Goal: Transaction & Acquisition: Register for event/course

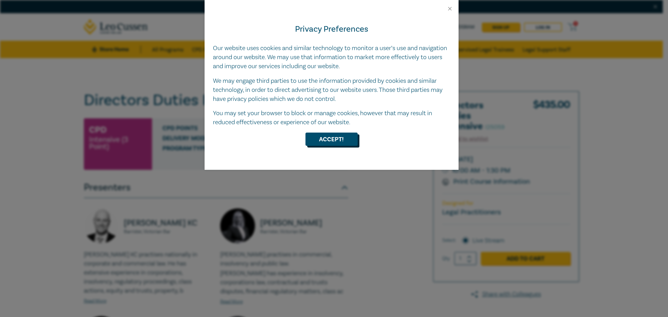
click at [329, 136] on button "Accept!" at bounding box center [331, 139] width 52 height 13
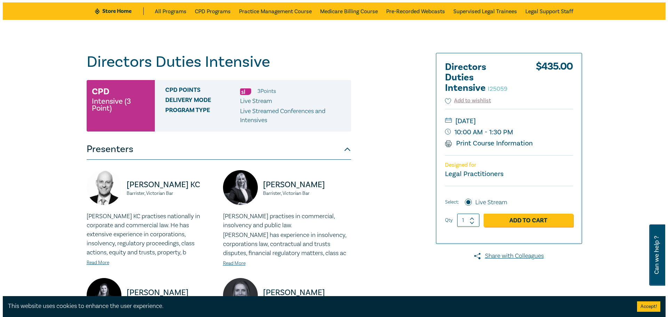
scroll to position [35, 0]
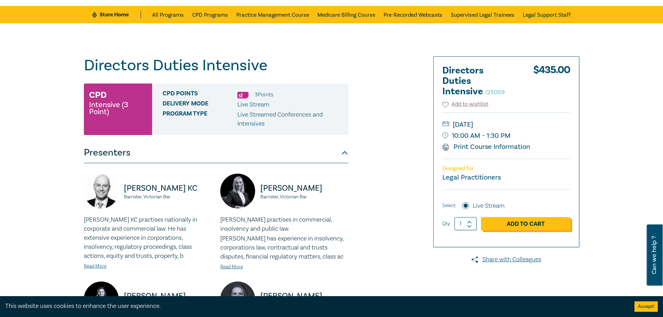
click at [530, 226] on link "Add to Cart" at bounding box center [525, 223] width 89 height 13
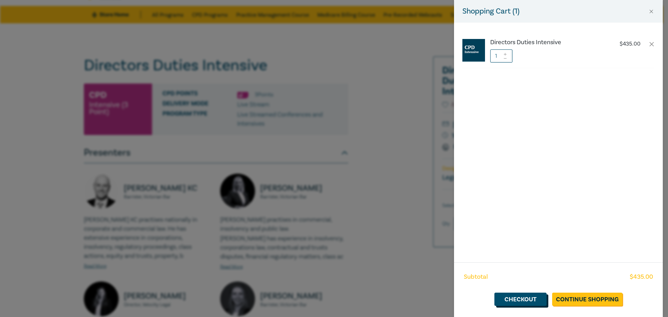
click at [535, 300] on link "Checkout" at bounding box center [520, 298] width 52 height 13
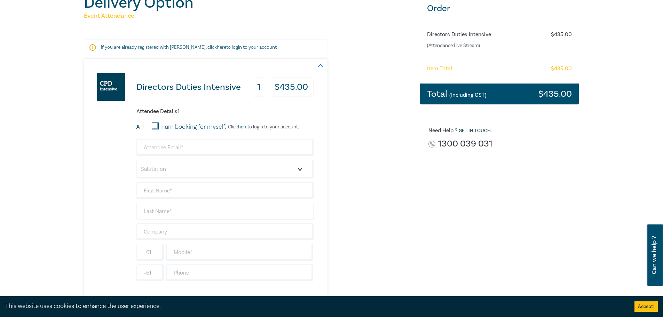
scroll to position [104, 0]
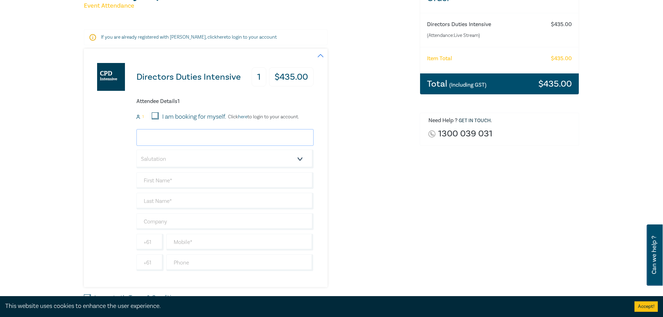
click at [164, 135] on input "email" at bounding box center [224, 137] width 177 height 17
click at [160, 137] on input "email" at bounding box center [224, 137] width 177 height 17
type input "[EMAIL_ADDRESS][DOMAIN_NAME]"
type input "Briony"
type input "[PERSON_NAME]"
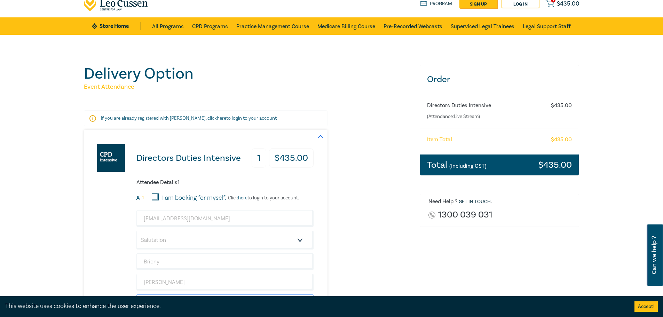
scroll to position [0, 0]
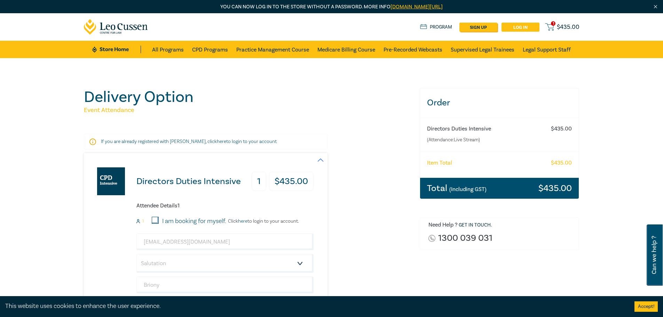
type input "Moray & [PERSON_NAME]"
click at [516, 25] on link "Log in" at bounding box center [520, 27] width 38 height 9
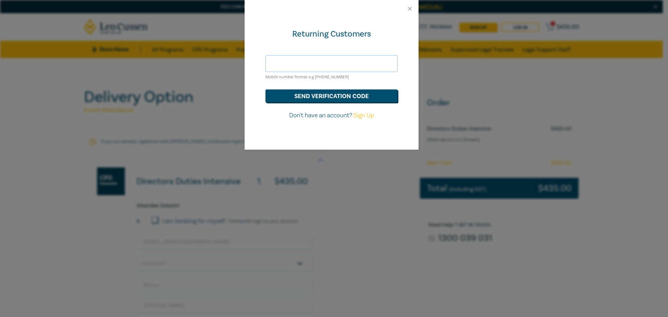
click at [312, 64] on input "text" at bounding box center [331, 63] width 132 height 17
type input "0419898500"
click at [265, 89] on button "send verification code" at bounding box center [331, 95] width 132 height 13
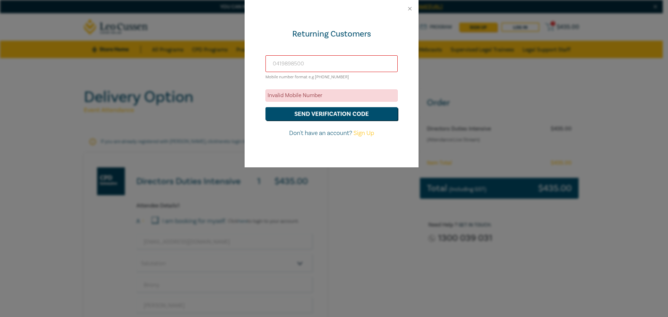
drag, startPoint x: 315, startPoint y: 66, endPoint x: 210, endPoint y: 65, distance: 104.7
click at [212, 65] on div "Returning Customers [PHONE_NUMBER] Mobile number format e.g [PHONE_NUMBER] Inva…" at bounding box center [334, 158] width 668 height 317
click at [408, 9] on button "Close" at bounding box center [410, 9] width 6 height 6
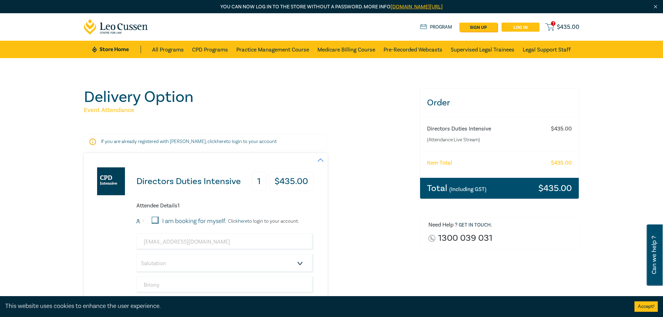
click at [521, 25] on link "Log in" at bounding box center [520, 27] width 38 height 9
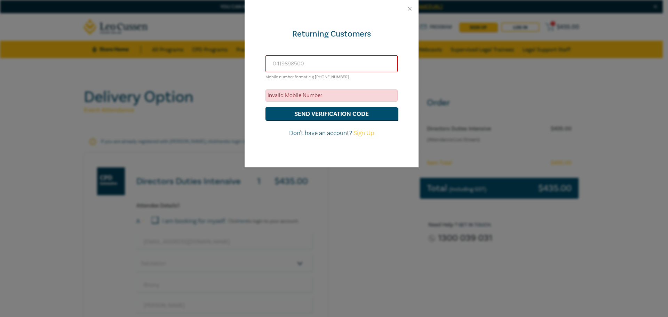
click at [270, 64] on input "0419898500" at bounding box center [331, 63] width 132 height 17
click at [314, 113] on button "send verification code" at bounding box center [331, 113] width 132 height 13
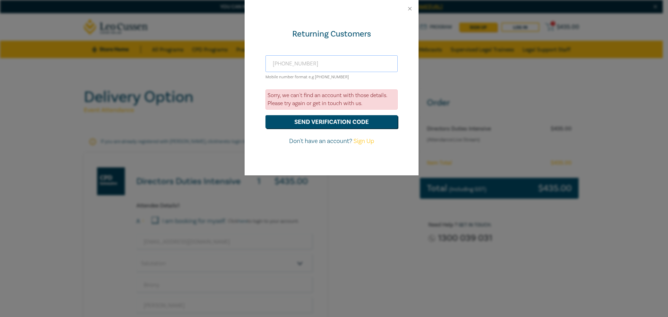
click at [304, 64] on input "[PHONE_NUMBER]" at bounding box center [331, 63] width 132 height 17
click at [282, 64] on input "[PHONE_NUMBER]" at bounding box center [331, 63] width 132 height 17
type input "[PHONE_NUMBER]"
click at [325, 122] on button "send verification code" at bounding box center [331, 121] width 132 height 13
click at [409, 6] on button "Close" at bounding box center [410, 9] width 6 height 6
